Goal: Task Accomplishment & Management: Manage account settings

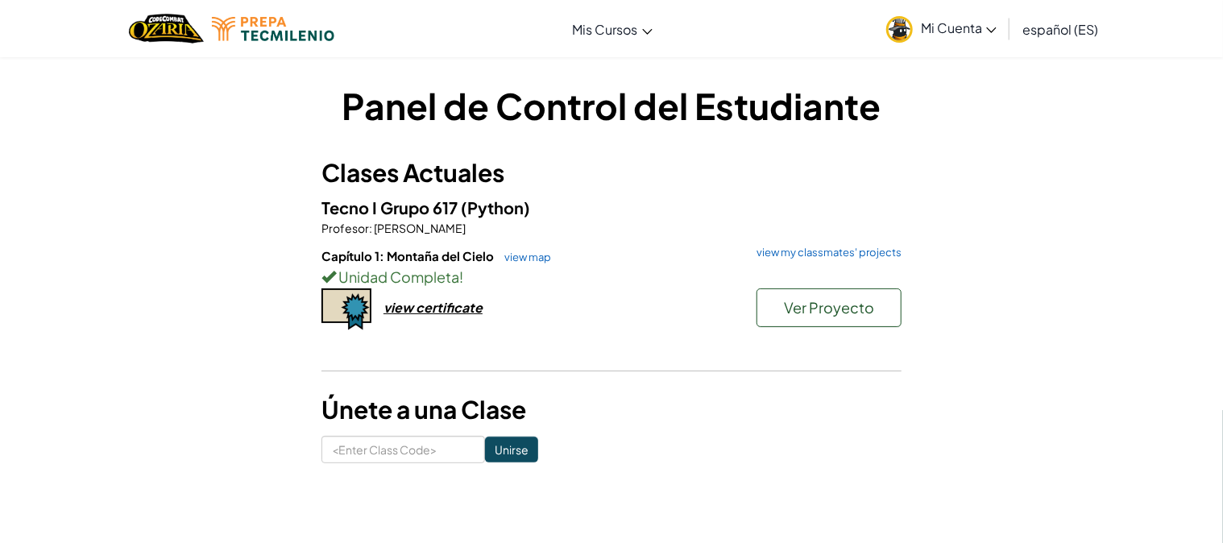
click at [674, 260] on h6 "Capítulo 1: Montaña del Cielo view map view my classmates' projects" at bounding box center [611, 256] width 580 height 18
click at [921, 36] on link "Mi Cuenta" at bounding box center [941, 28] width 126 height 51
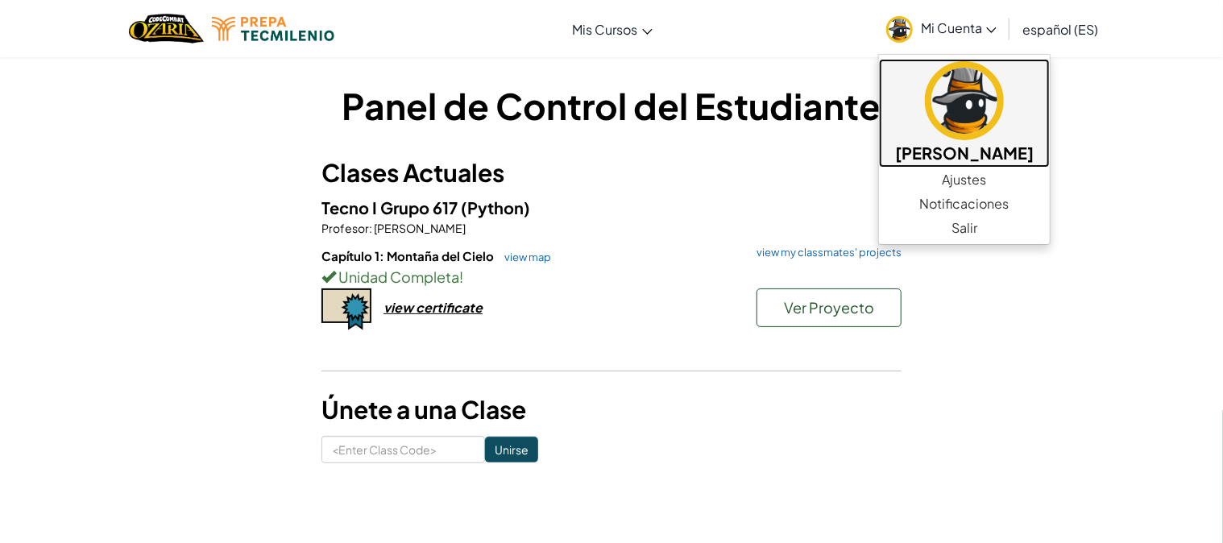
click at [1034, 154] on h5 "[PERSON_NAME]" at bounding box center [964, 152] width 139 height 25
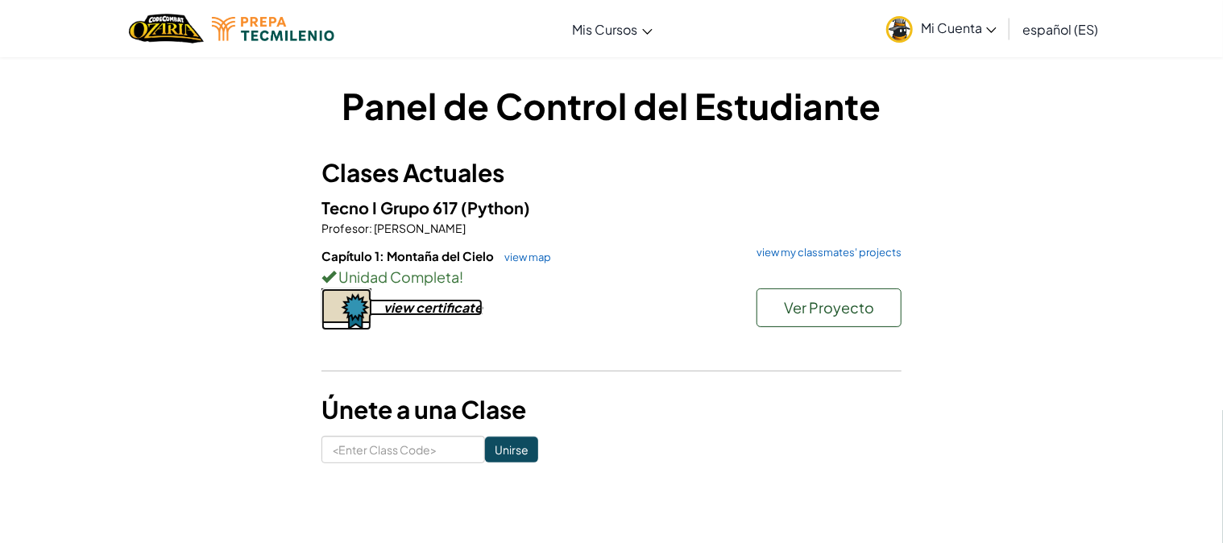
click at [447, 313] on div "view certificate" at bounding box center [433, 307] width 99 height 17
click at [967, 29] on span "Mi Cuenta" at bounding box center [959, 27] width 76 height 17
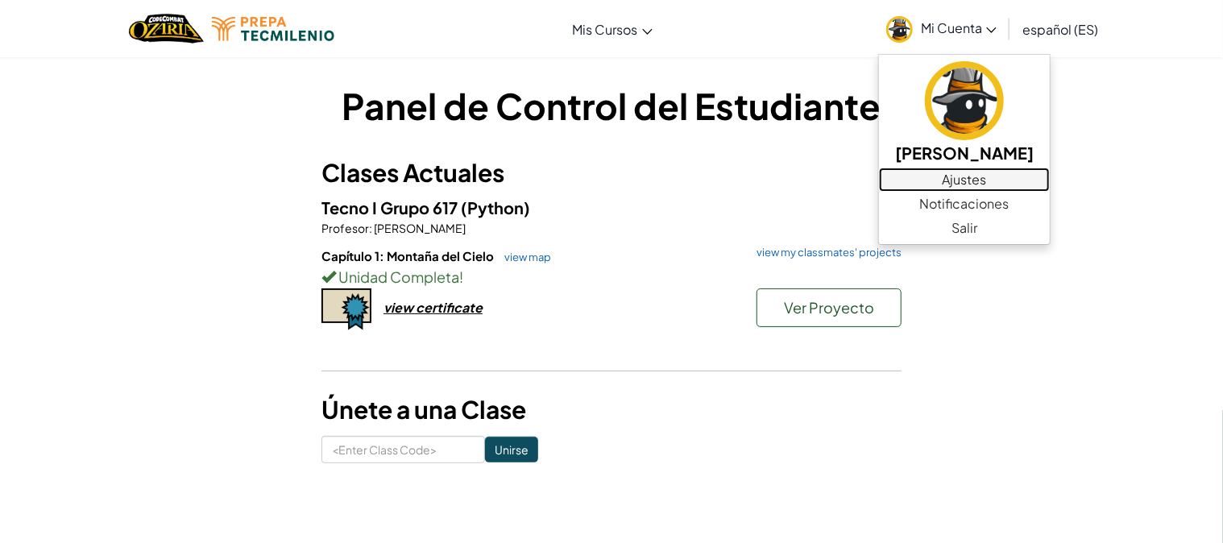
click at [1008, 176] on link "Ajustes" at bounding box center [964, 180] width 171 height 24
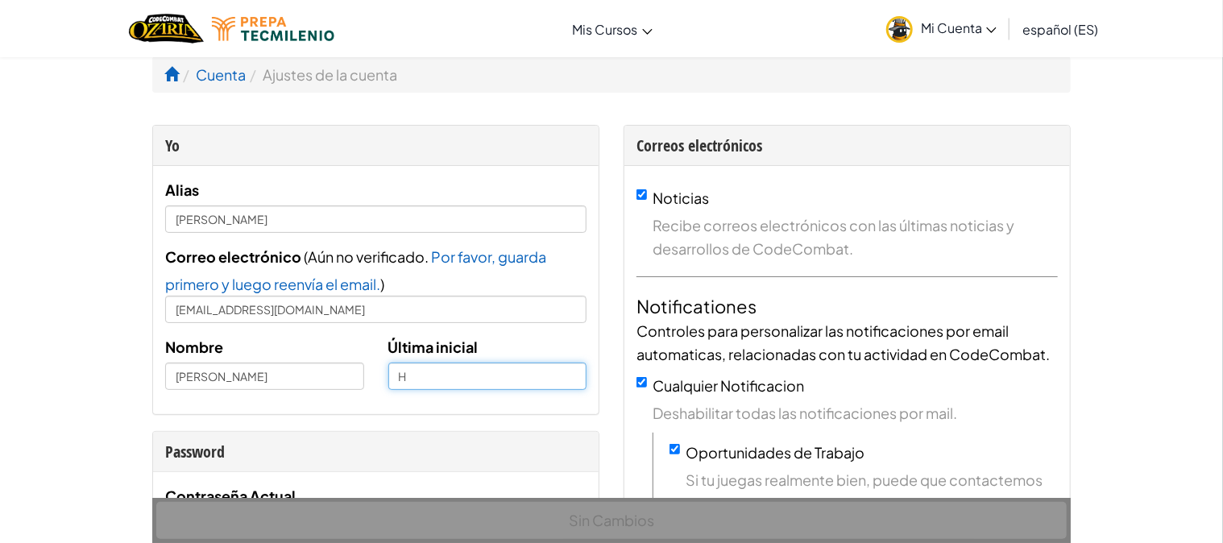
click at [441, 384] on input "H" at bounding box center [487, 376] width 199 height 27
click at [522, 344] on div "Última inicial H" at bounding box center [487, 362] width 223 height 55
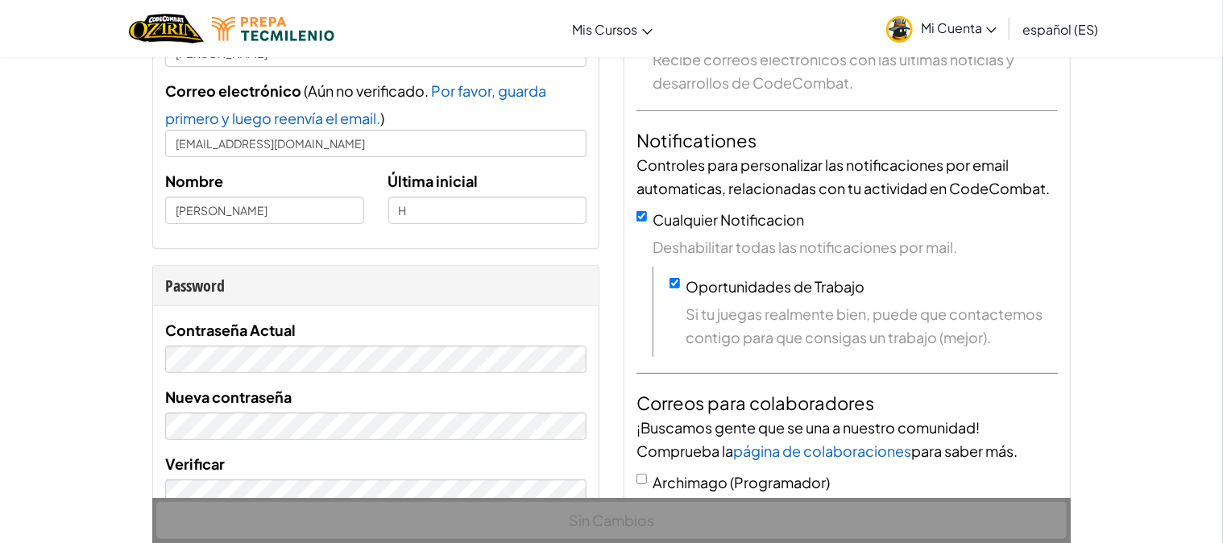
scroll to position [156, 0]
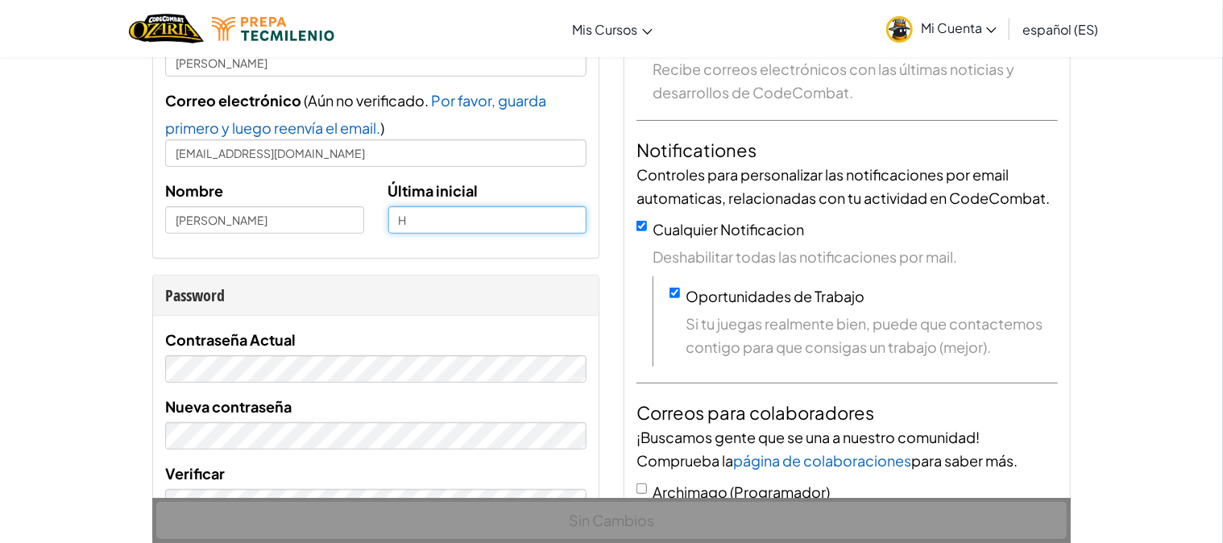
click at [541, 215] on input "H" at bounding box center [487, 219] width 199 height 27
click at [577, 228] on input "text" at bounding box center [487, 219] width 199 height 27
click at [451, 248] on div "[PERSON_NAME] Correo electrónico ( Aún no verificado. Por favor, guarda primero…" at bounding box center [376, 134] width 446 height 248
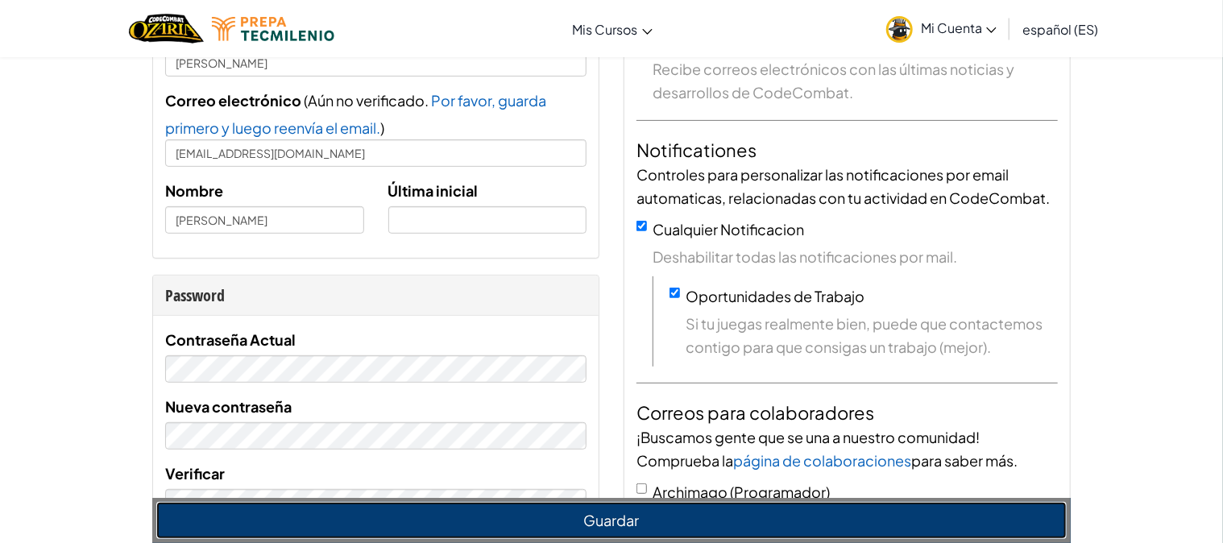
click at [566, 518] on button "Guardar" at bounding box center [611, 520] width 910 height 37
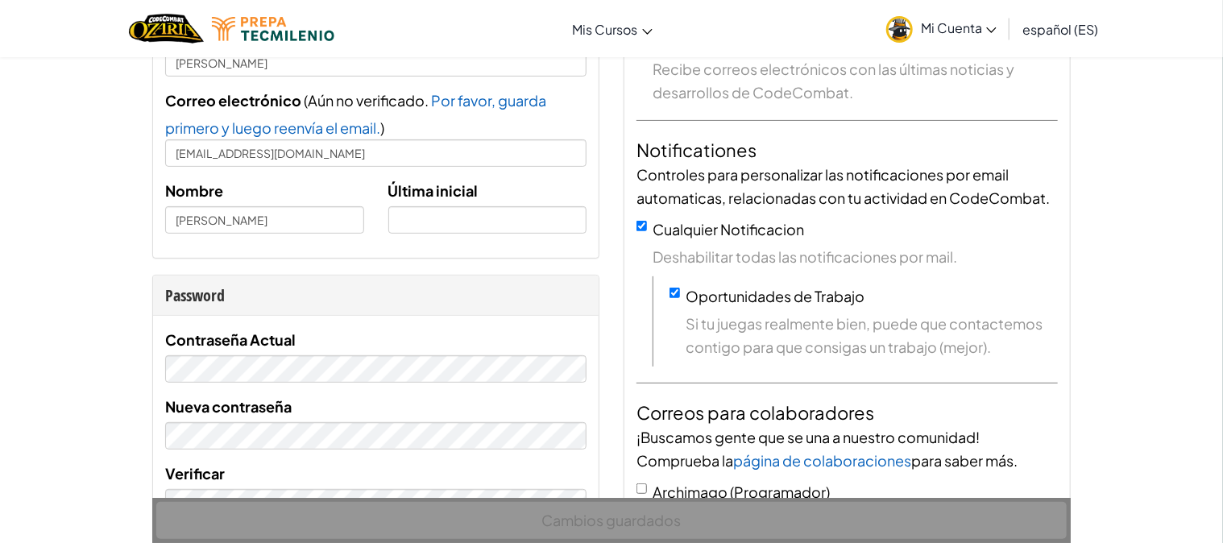
click at [907, 25] on img at bounding box center [899, 29] width 27 height 27
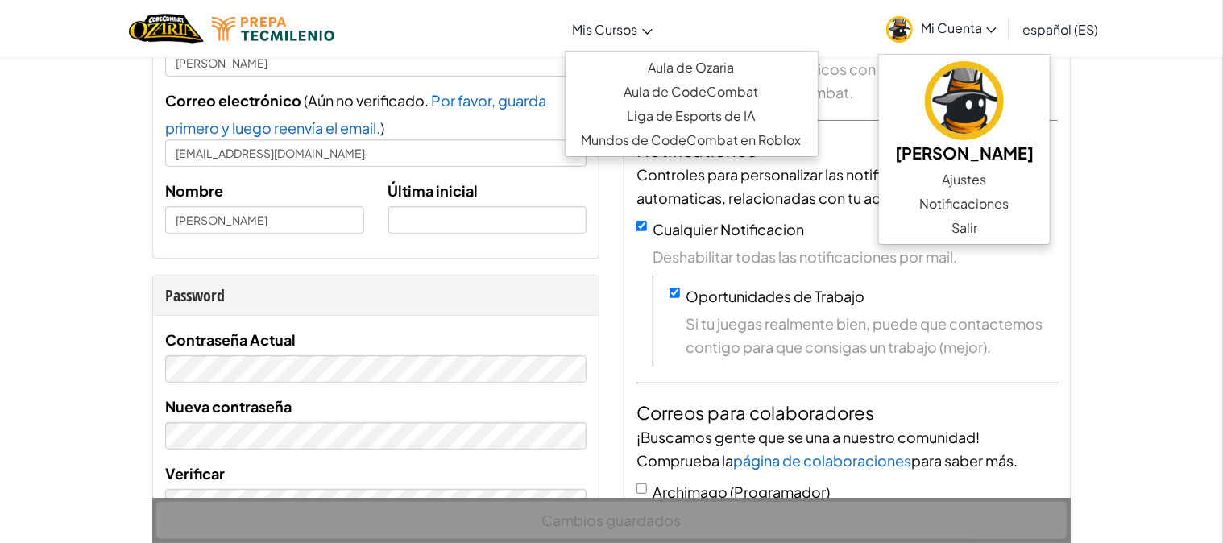
click at [648, 31] on icon at bounding box center [647, 32] width 10 height 6
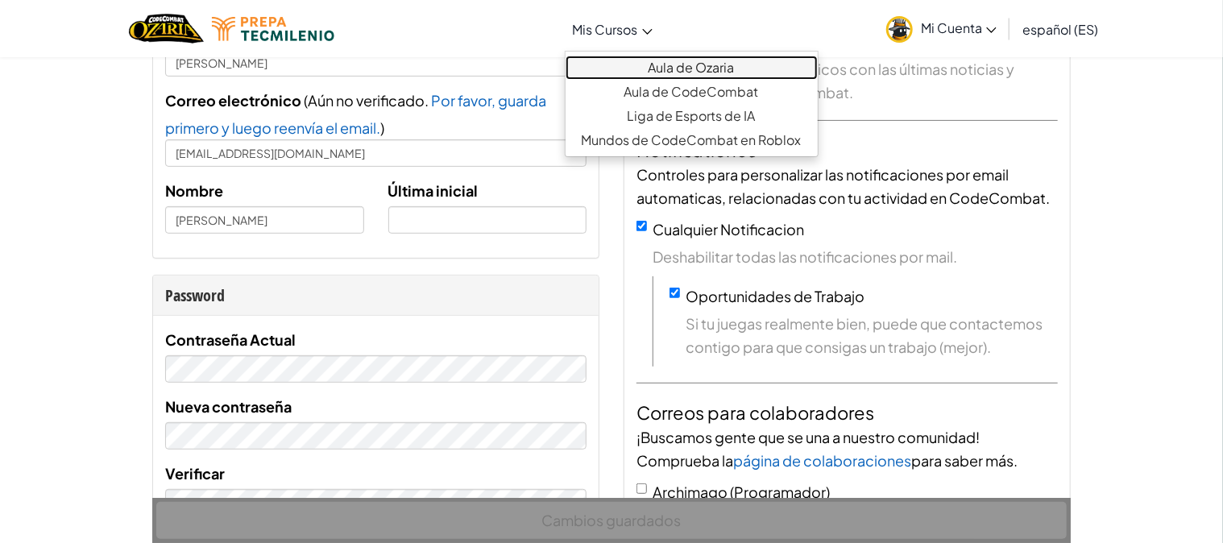
click at [680, 77] on link "Aula de Ozaria" at bounding box center [692, 68] width 252 height 24
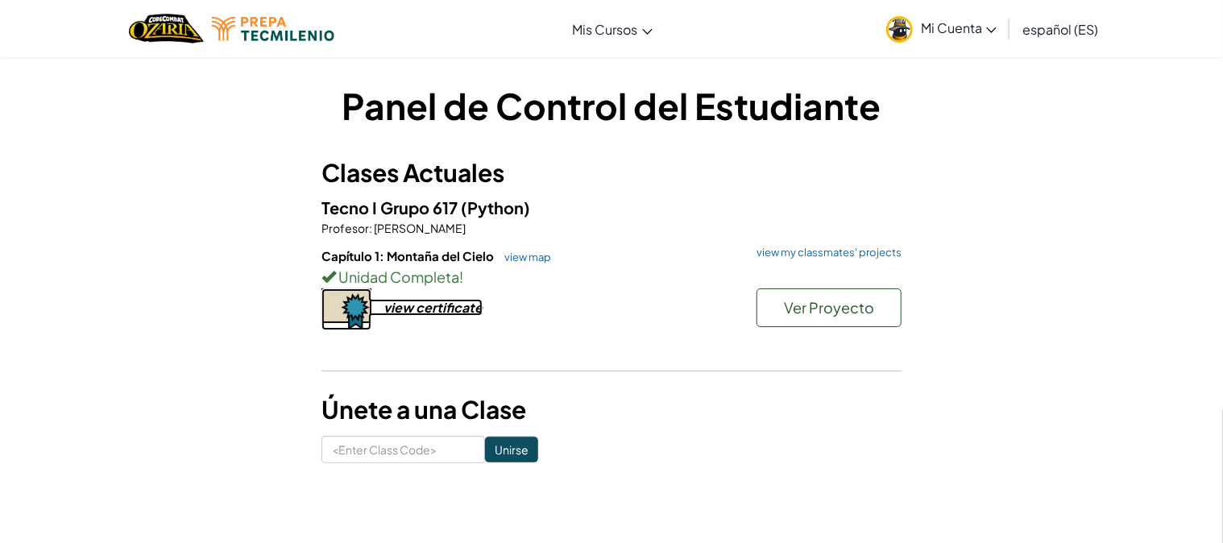
click at [453, 305] on div "view certificate" at bounding box center [433, 307] width 99 height 17
